Goal: Information Seeking & Learning: Check status

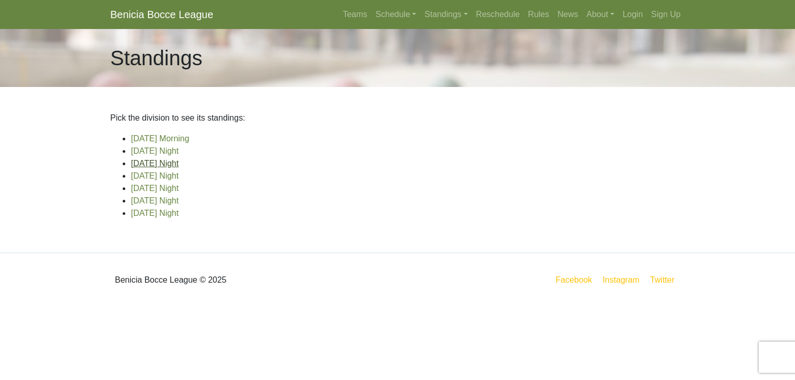
click at [145, 161] on link "[DATE] Night" at bounding box center [155, 163] width 48 height 9
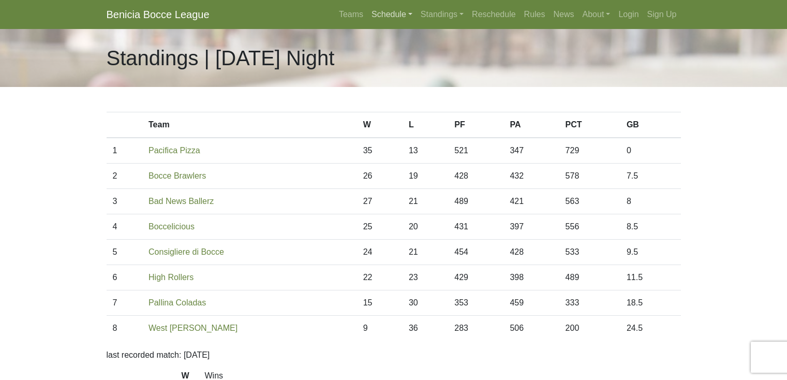
click at [385, 15] on link "Schedule" at bounding box center [391, 14] width 49 height 21
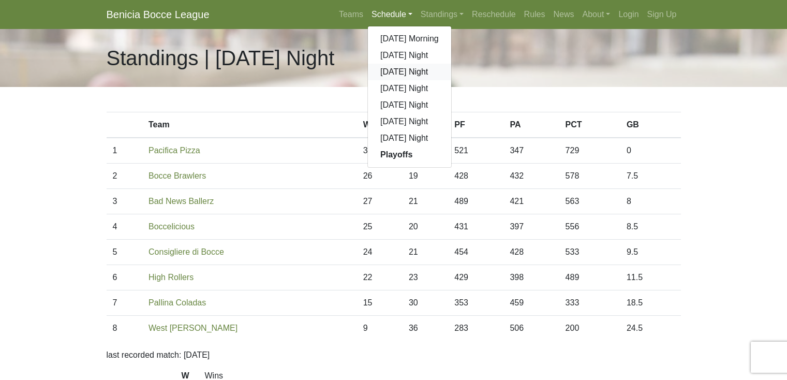
click at [387, 72] on link "[DATE] Night" at bounding box center [409, 72] width 83 height 17
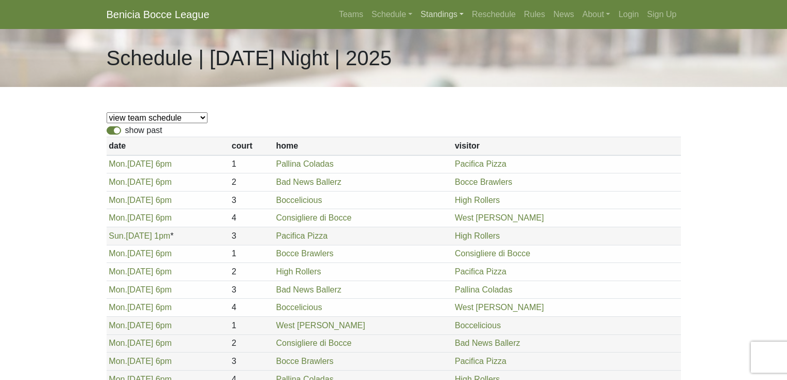
click at [434, 14] on link "Standings" at bounding box center [442, 14] width 51 height 21
